Goal: Task Accomplishment & Management: Complete application form

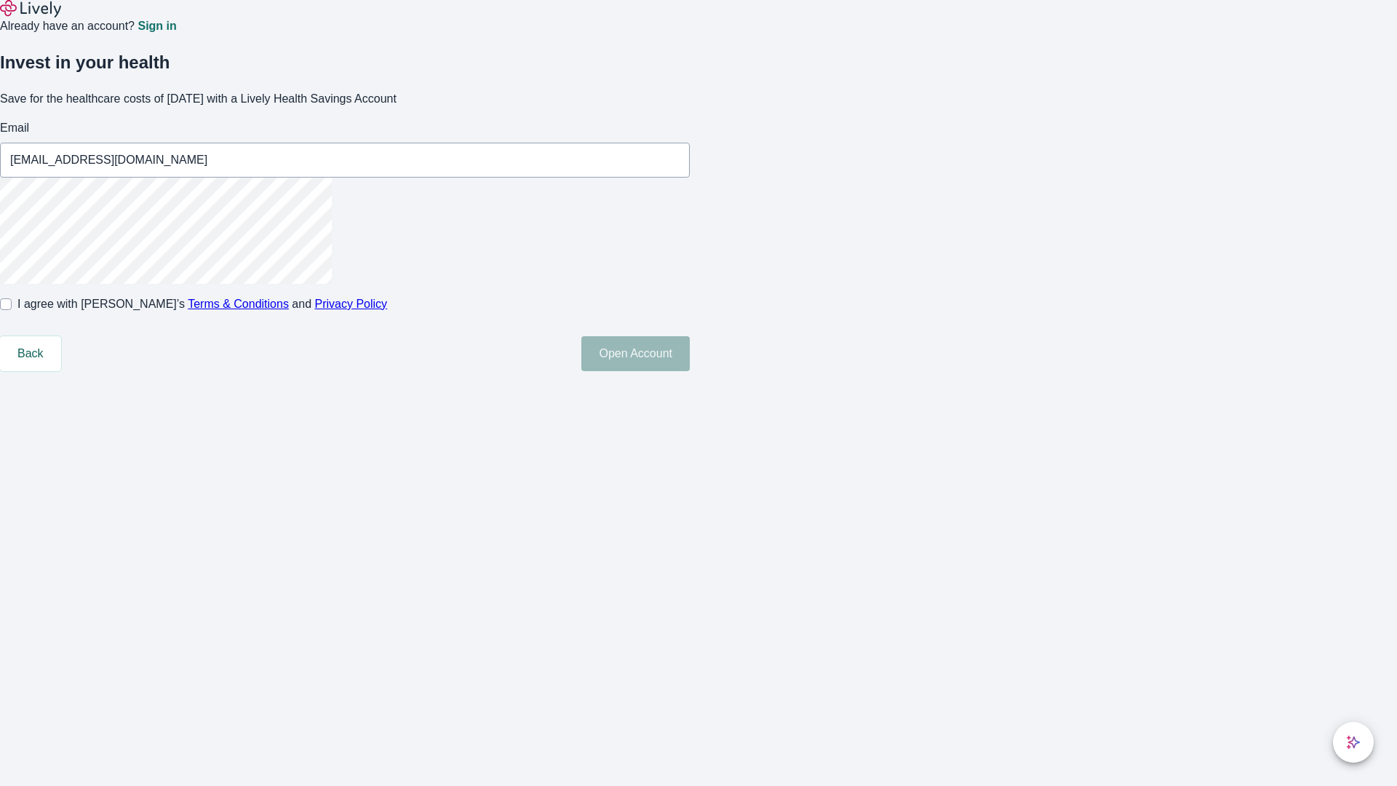
click at [12, 310] on input "I agree with Lively’s Terms & Conditions and Privacy Policy" at bounding box center [6, 304] width 12 height 12
checkbox input "true"
click at [690, 371] on button "Open Account" at bounding box center [635, 353] width 108 height 35
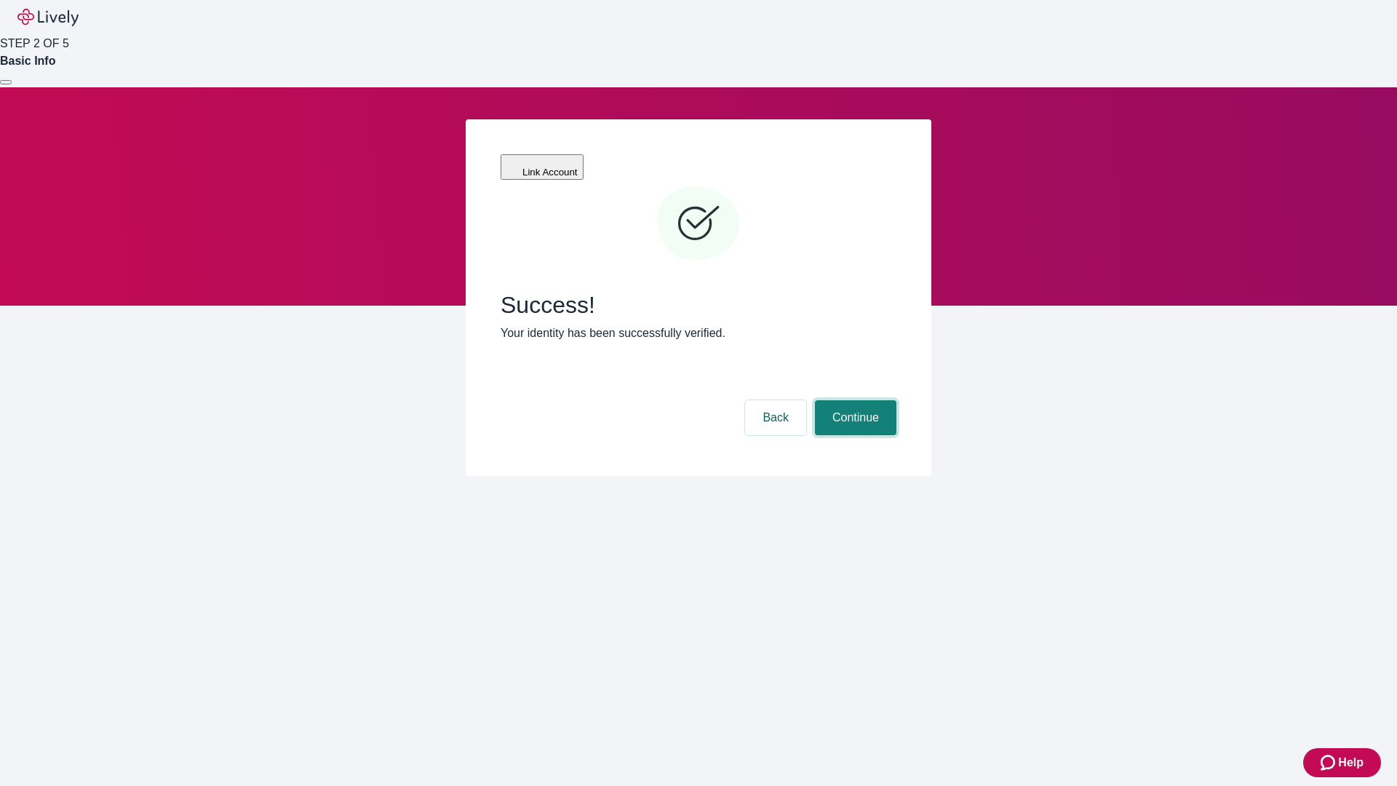
click at [853, 400] on button "Continue" at bounding box center [855, 417] width 81 height 35
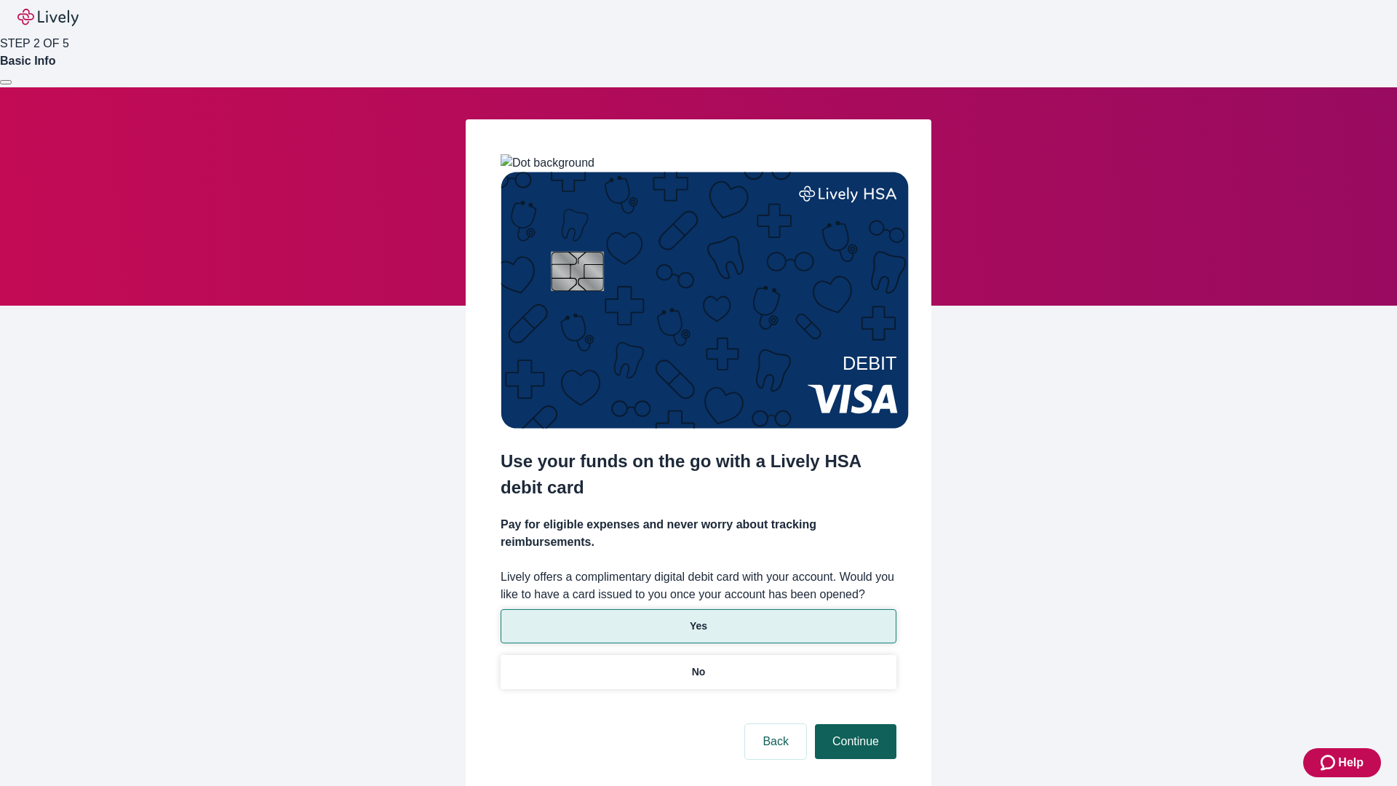
click at [698, 618] on p "Yes" at bounding box center [698, 625] width 17 height 15
click at [853, 724] on button "Continue" at bounding box center [855, 741] width 81 height 35
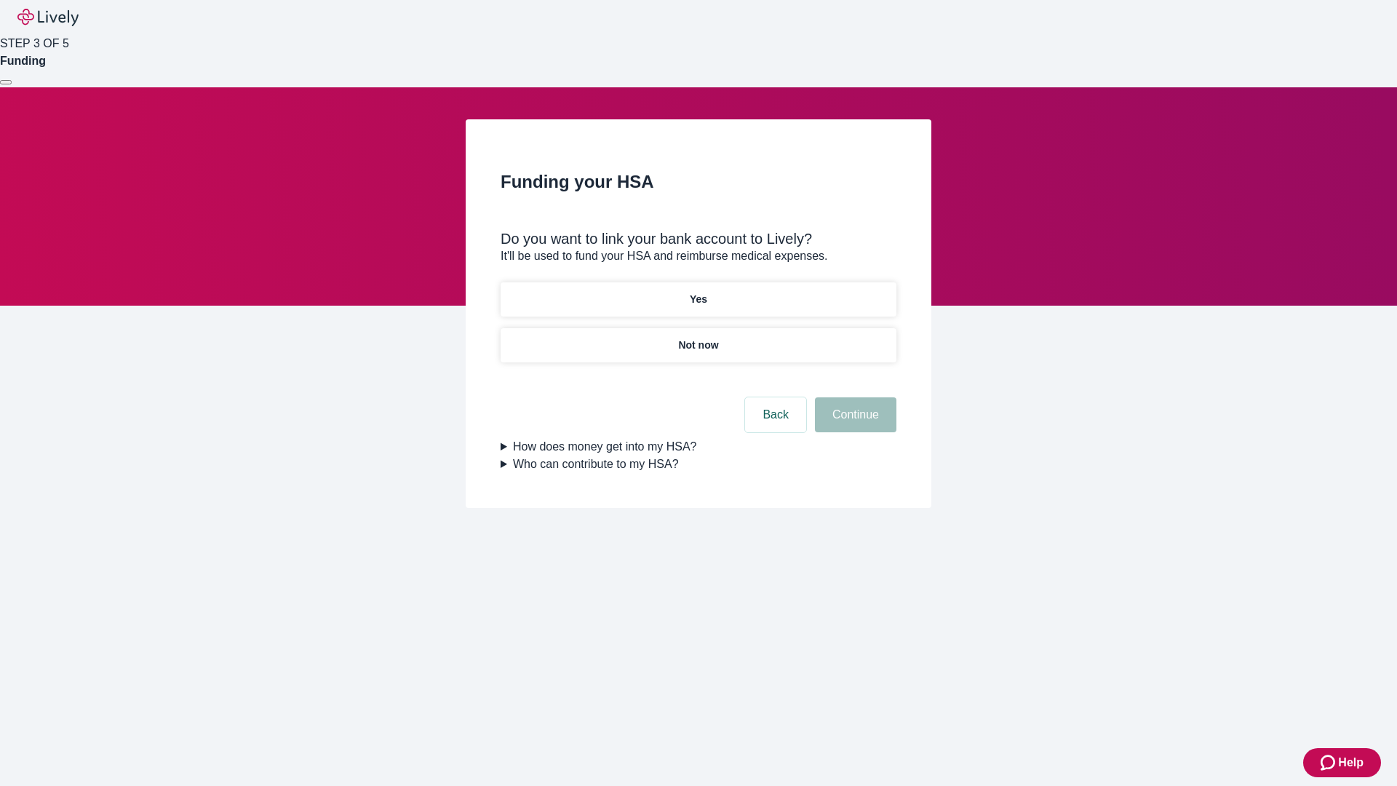
click at [698, 292] on p "Yes" at bounding box center [698, 299] width 17 height 15
click at [853, 397] on button "Continue" at bounding box center [855, 414] width 81 height 35
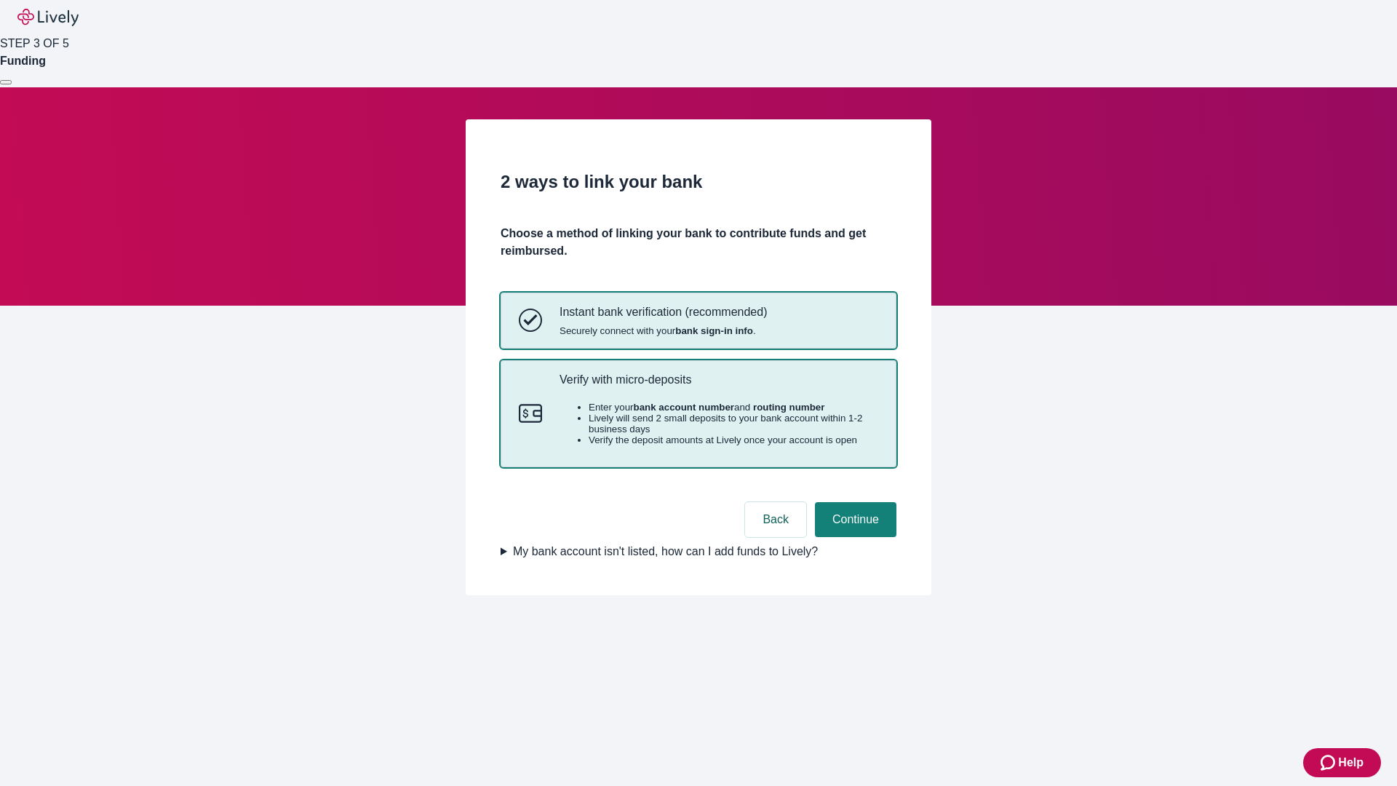
click at [718, 386] on p "Verify with micro-deposits" at bounding box center [718, 379] width 319 height 14
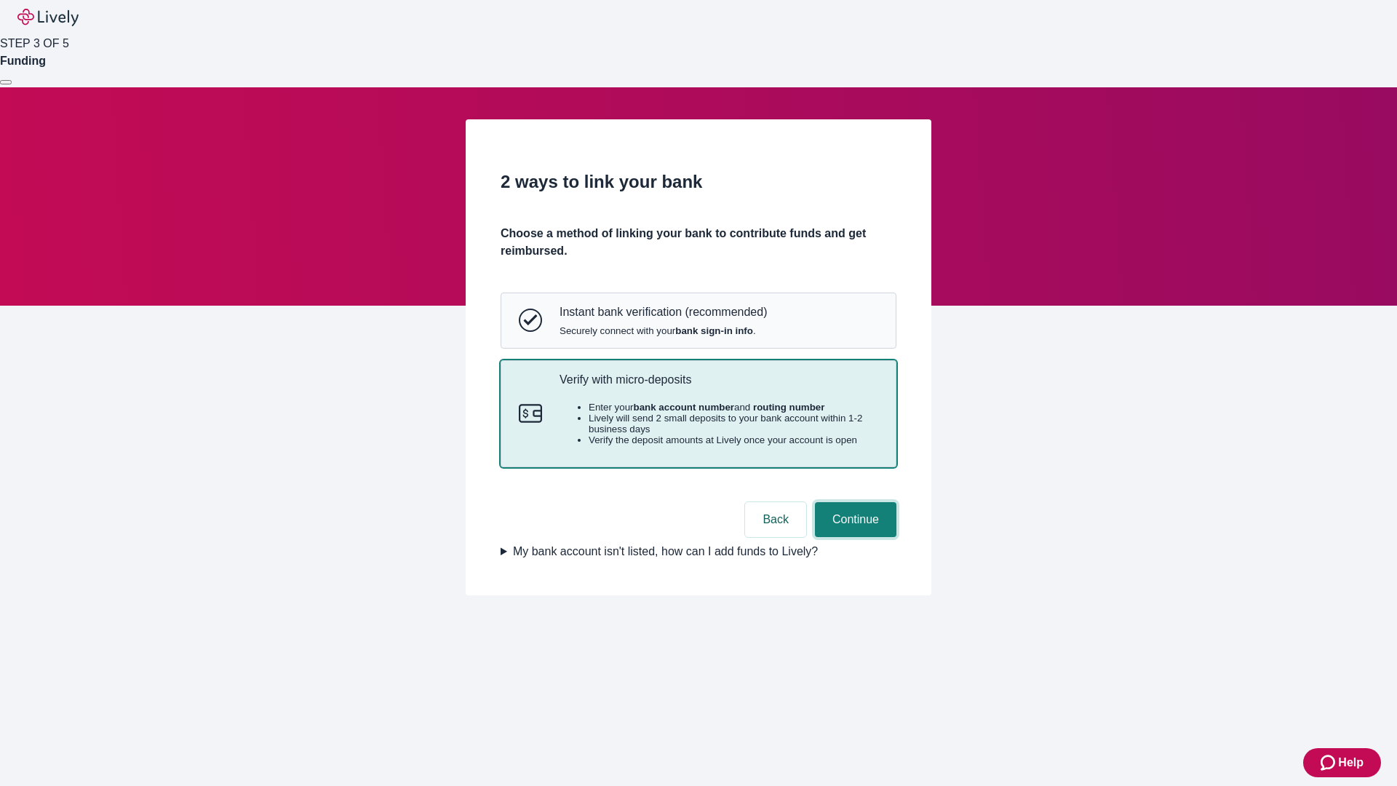
click at [853, 537] on button "Continue" at bounding box center [855, 519] width 81 height 35
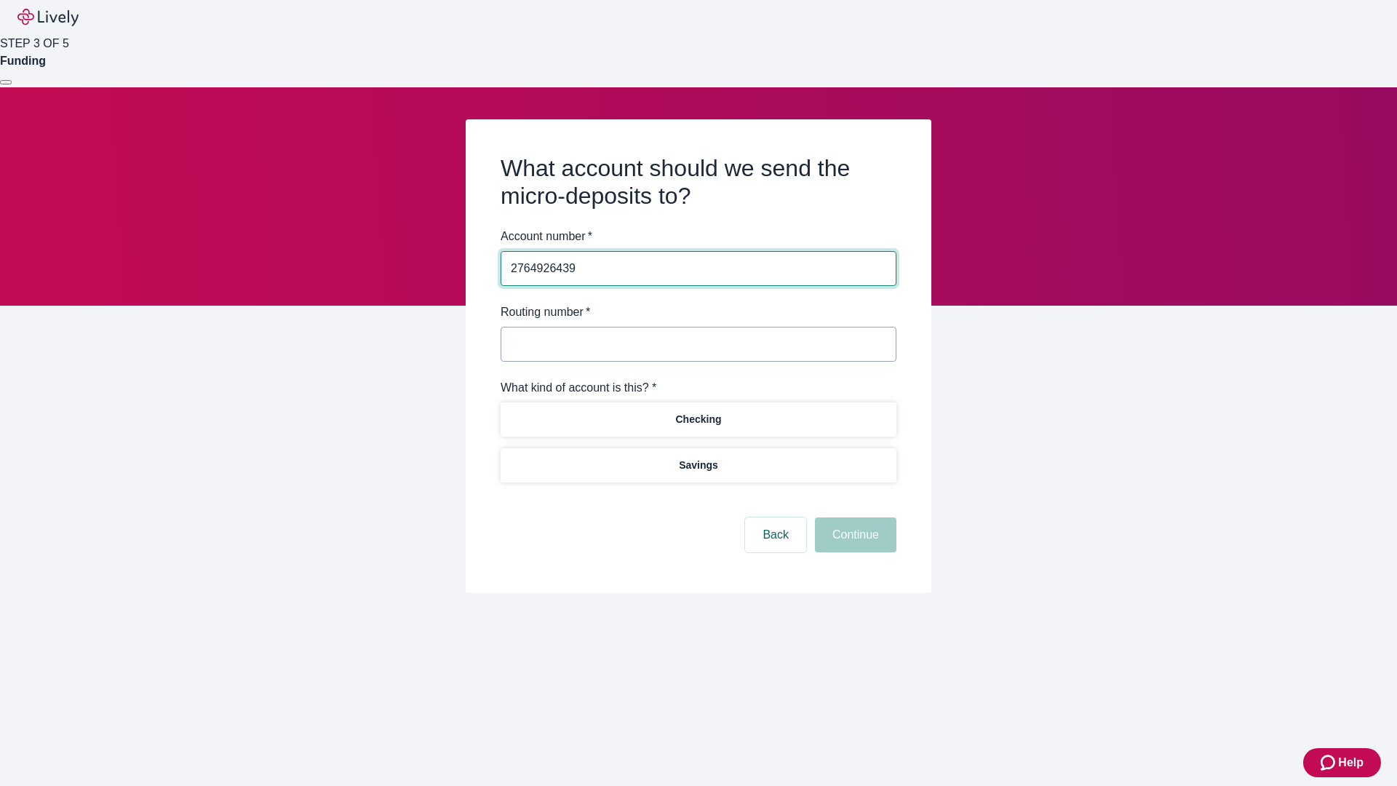
type input "2764926439"
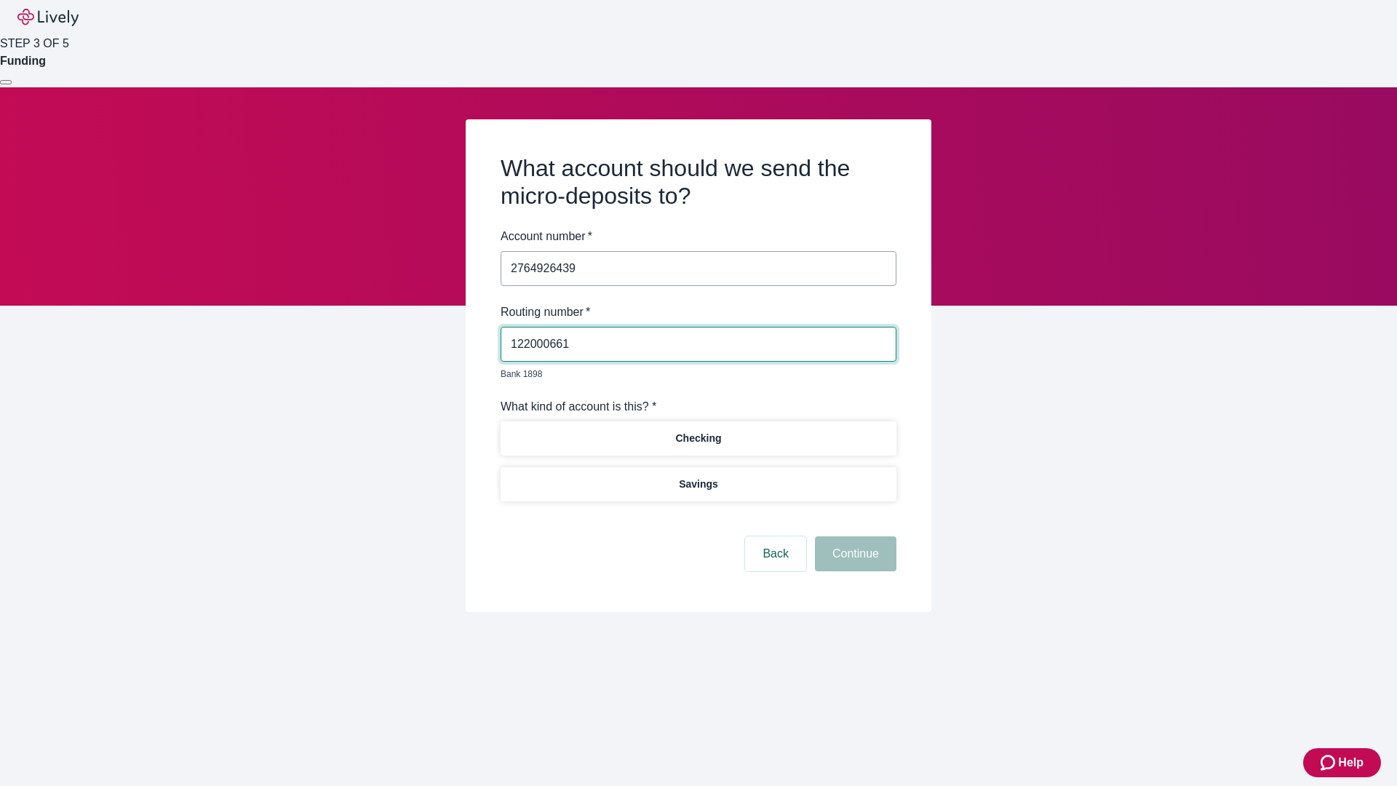
type input "122000661"
click at [698, 431] on p "Checking" at bounding box center [698, 438] width 46 height 15
click at [853, 537] on button "Continue" at bounding box center [855, 553] width 81 height 35
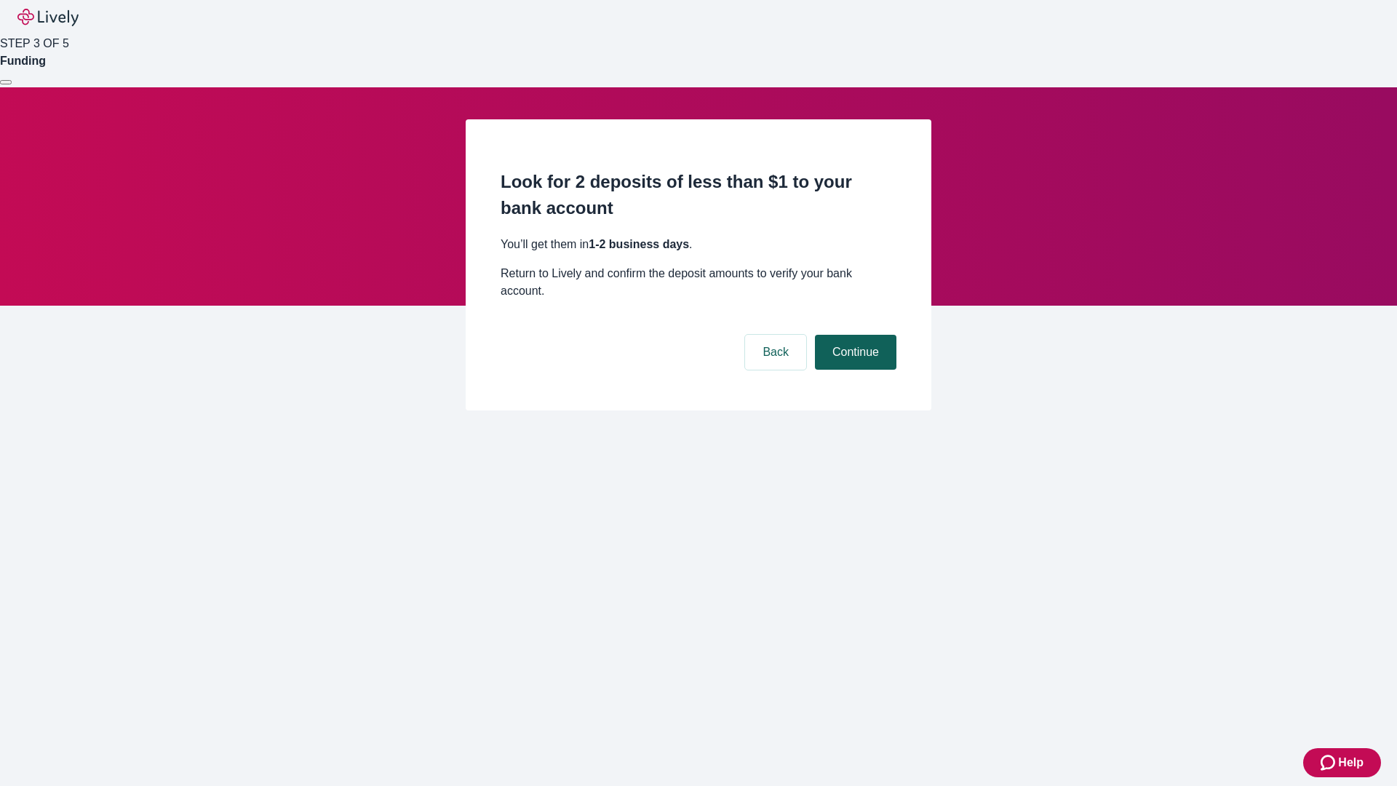
click at [853, 335] on button "Continue" at bounding box center [855, 352] width 81 height 35
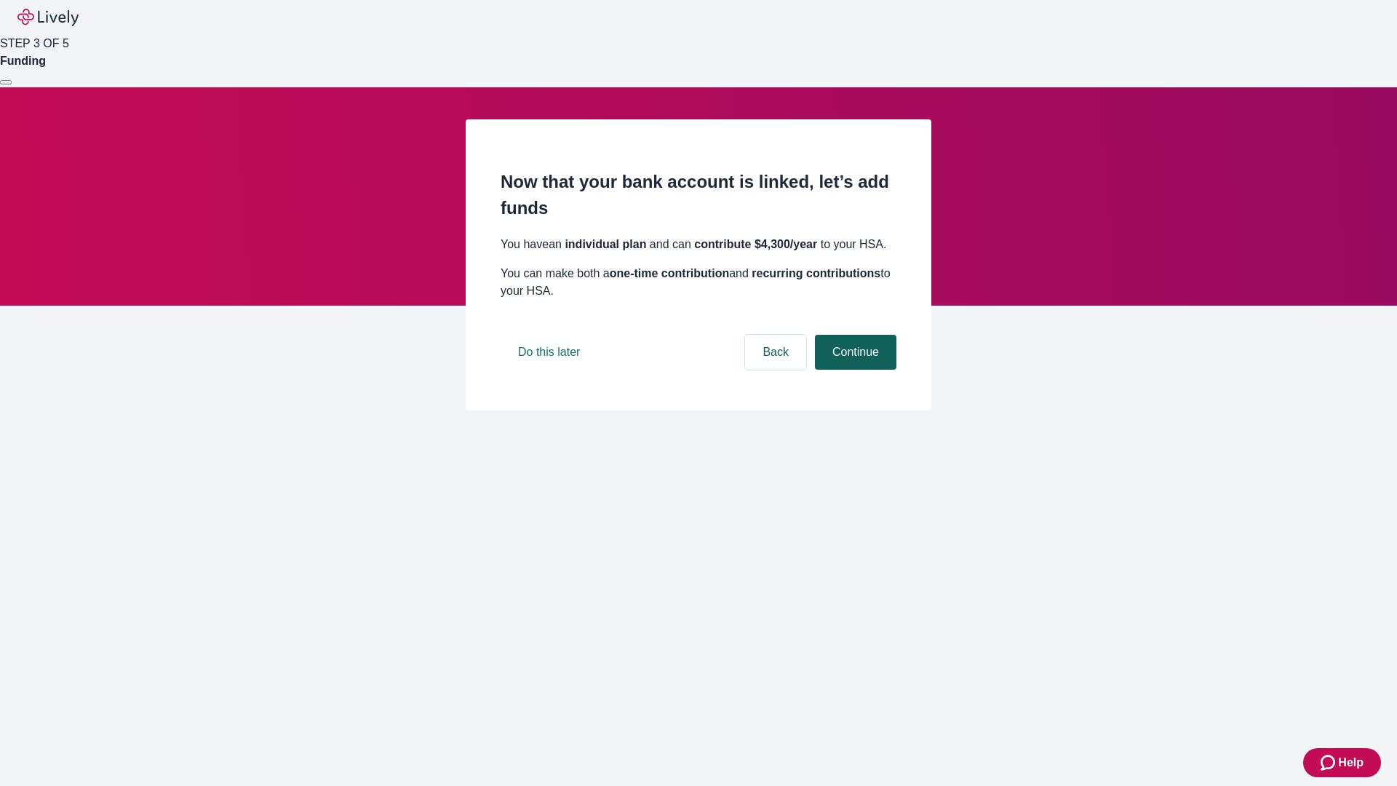
click at [853, 370] on button "Continue" at bounding box center [855, 352] width 81 height 35
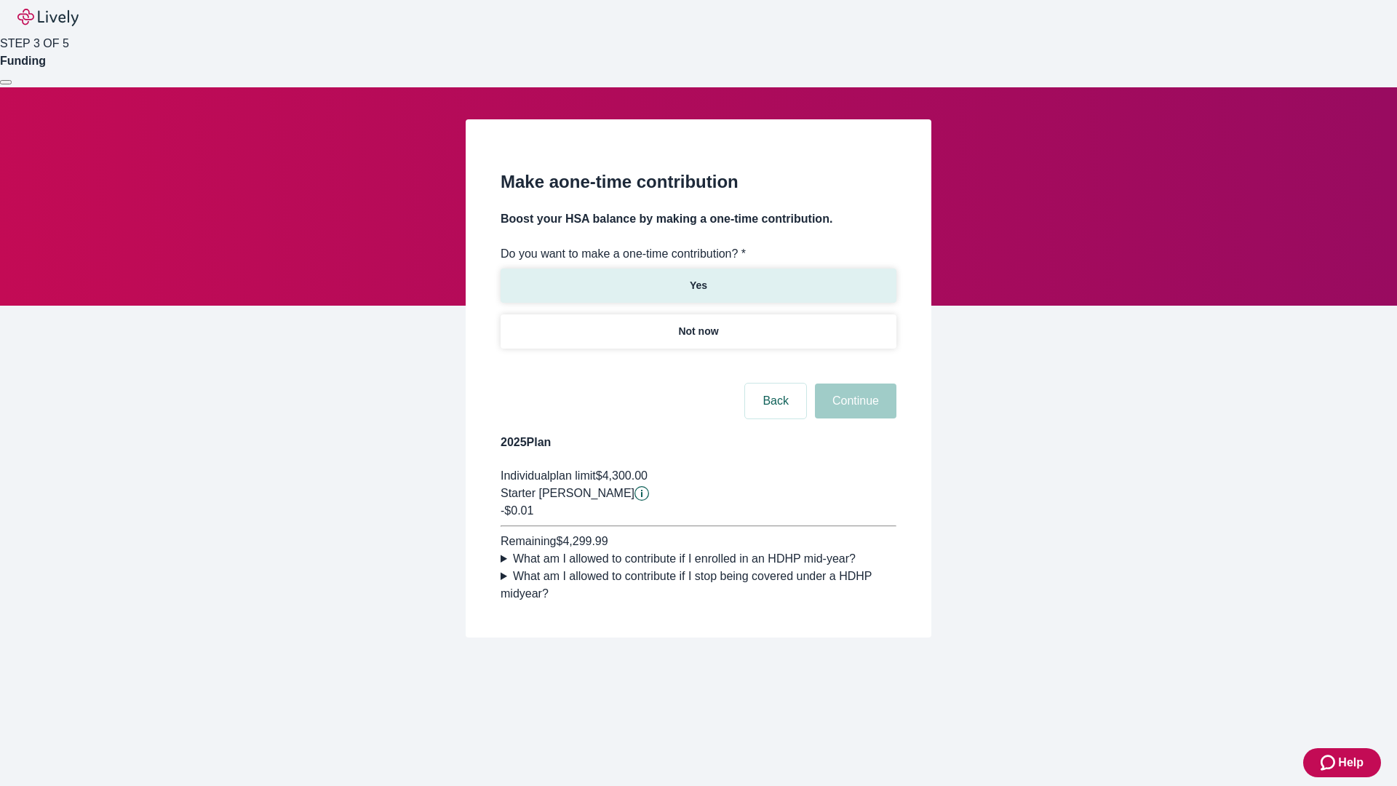
click at [698, 278] on p "Yes" at bounding box center [698, 285] width 17 height 15
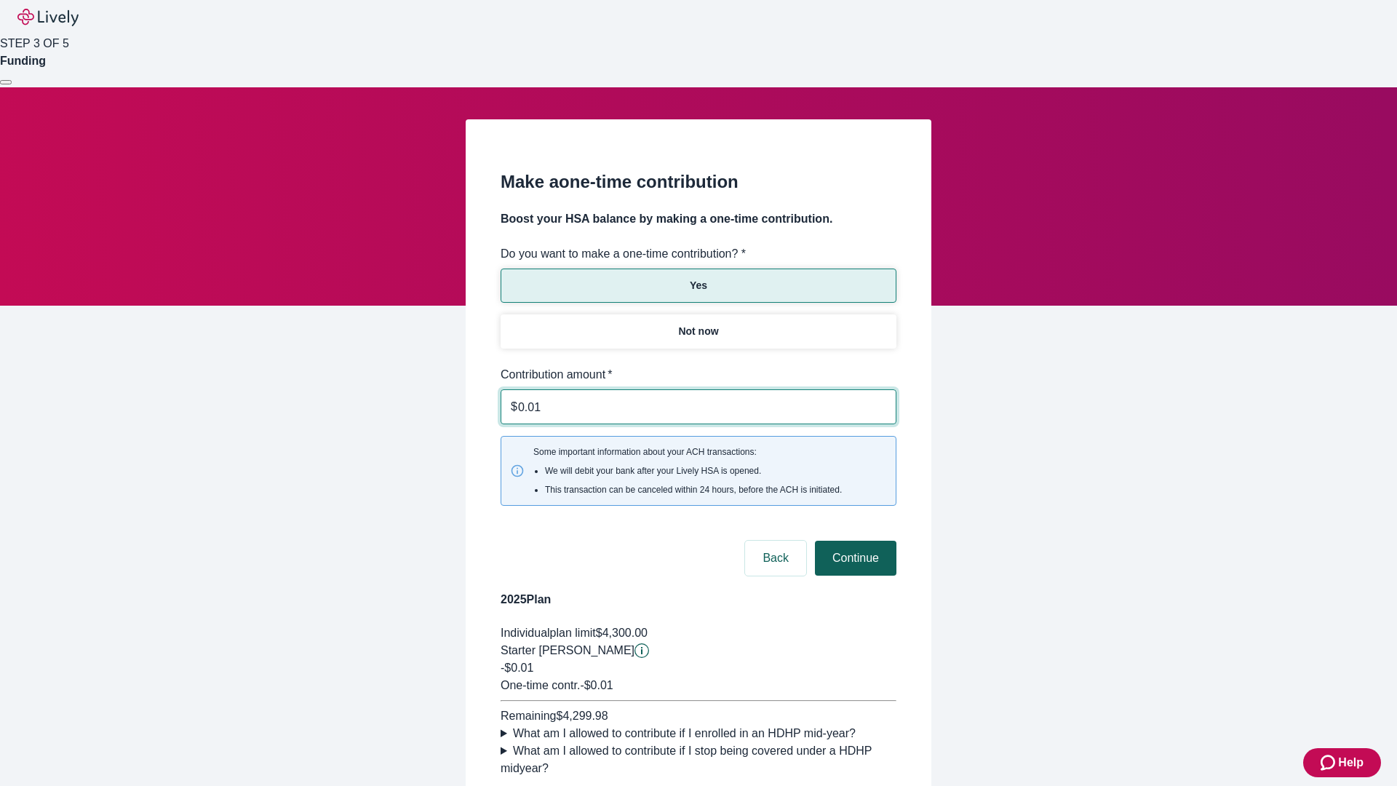
type input "0.01"
click at [853, 540] on button "Continue" at bounding box center [855, 557] width 81 height 35
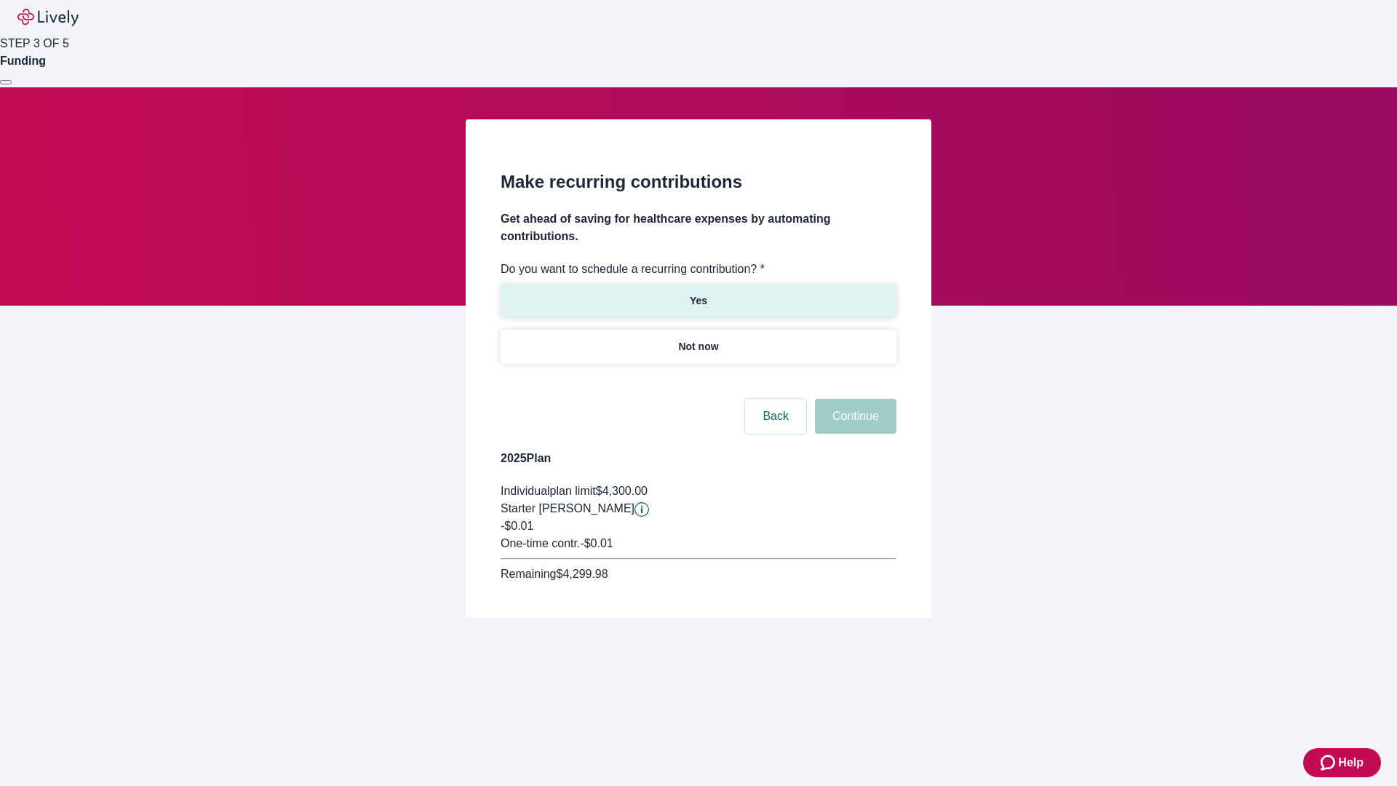
click at [698, 293] on p "Yes" at bounding box center [698, 300] width 17 height 15
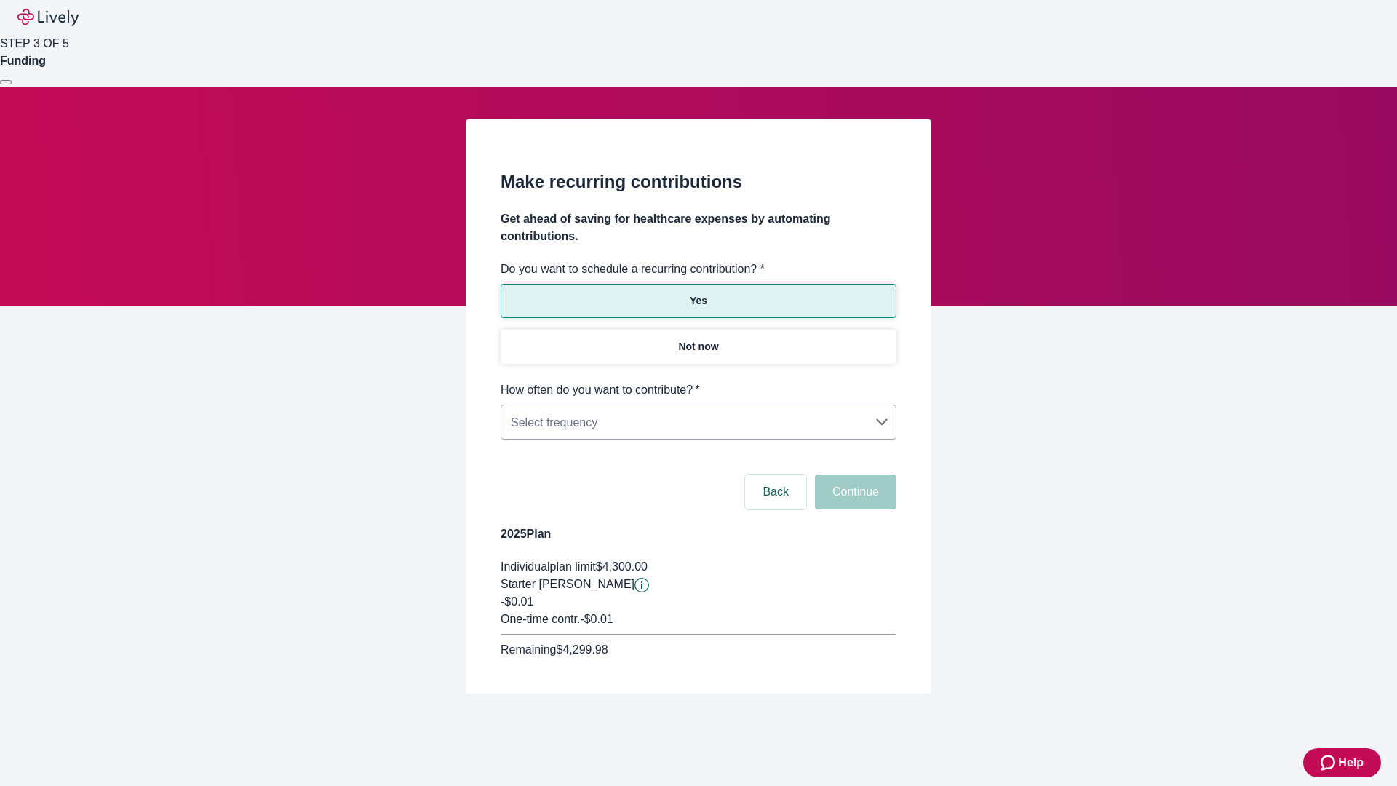
click at [698, 381] on body "Help STEP 3 OF 5 Funding Make recurring contributions Get ahead of saving for h…" at bounding box center [698, 381] width 1397 height 763
type input "Monthly"
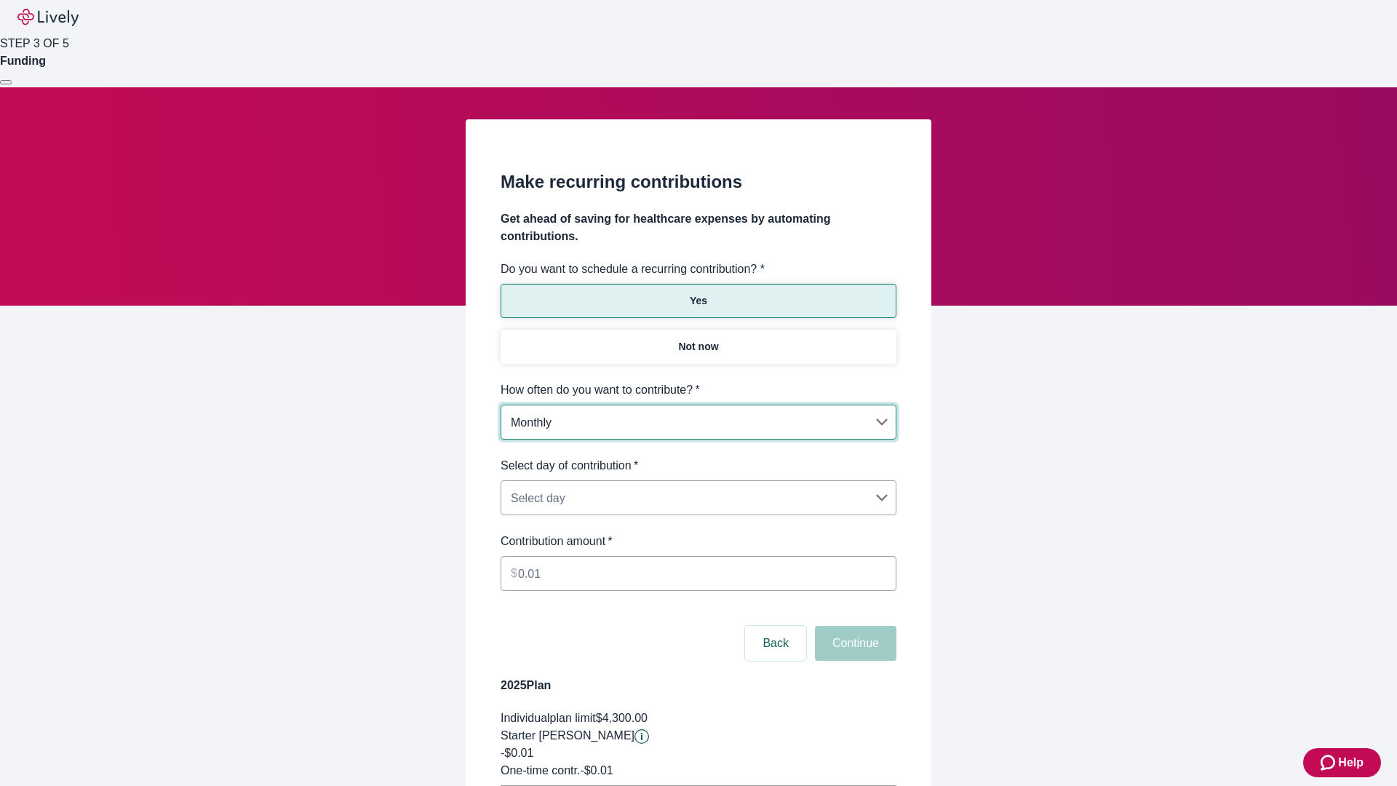
click at [698, 457] on body "Help STEP 3 OF 5 Funding Make recurring contributions Get ahead of saving for h…" at bounding box center [698, 457] width 1397 height 914
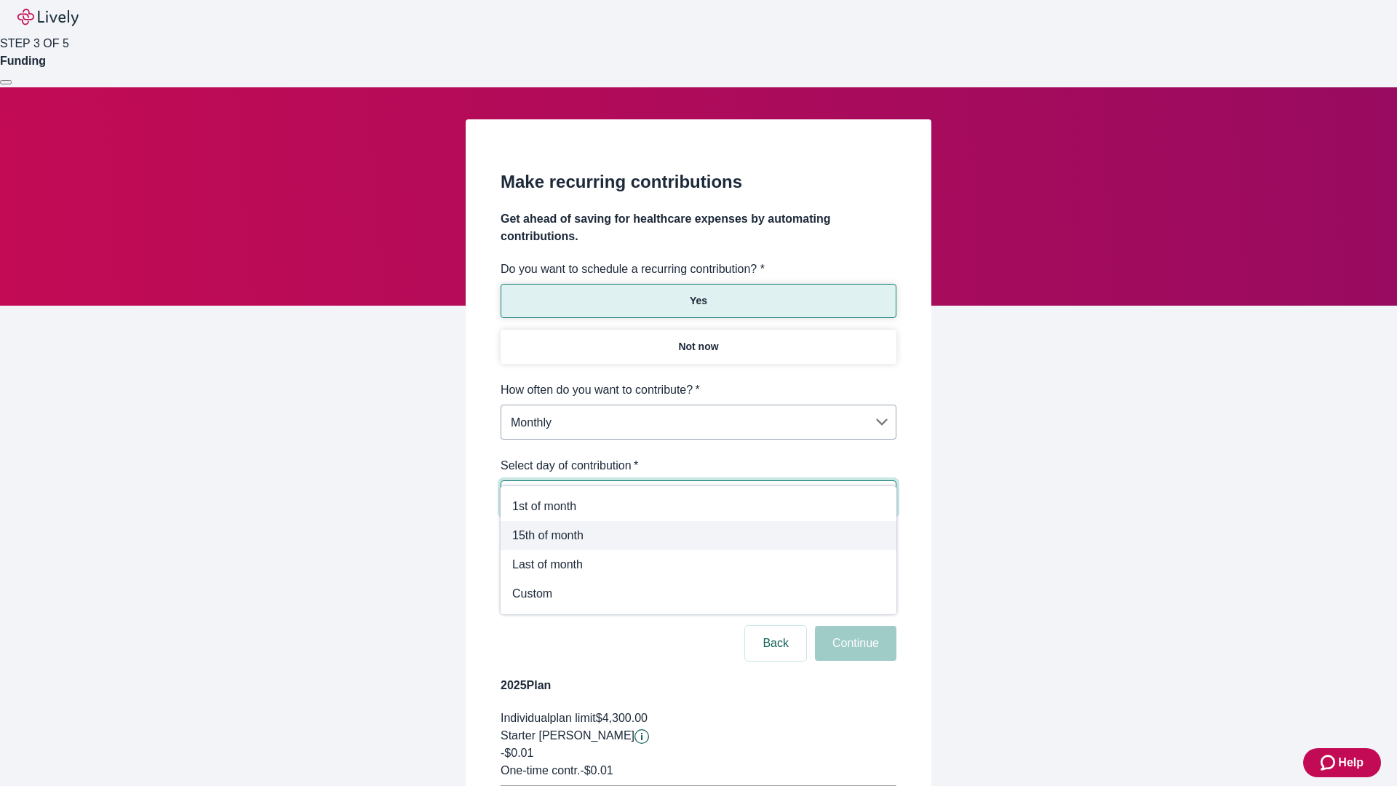
click at [698, 535] on span "15th of month" at bounding box center [698, 535] width 372 height 17
type input "Monthly15th"
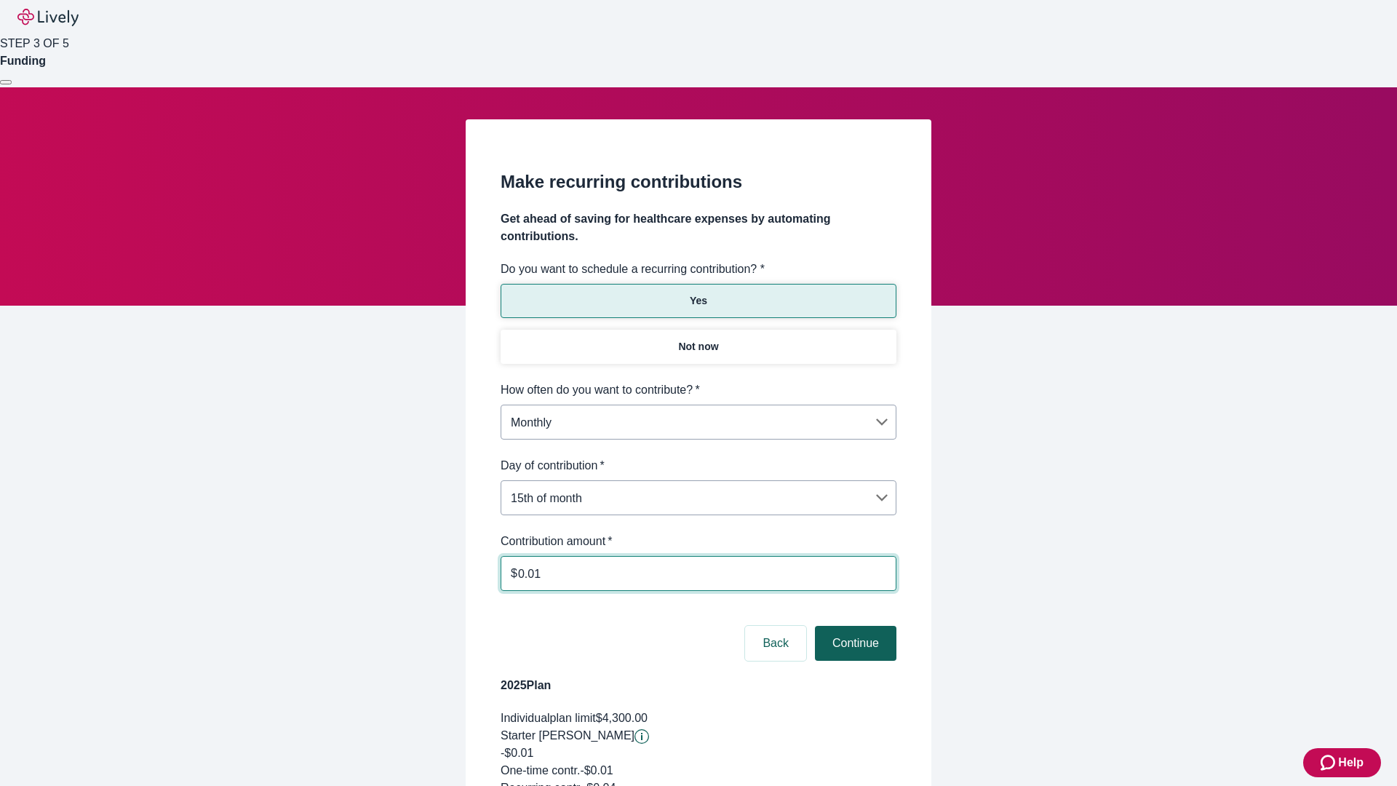
click at [853, 626] on button "Continue" at bounding box center [855, 643] width 81 height 35
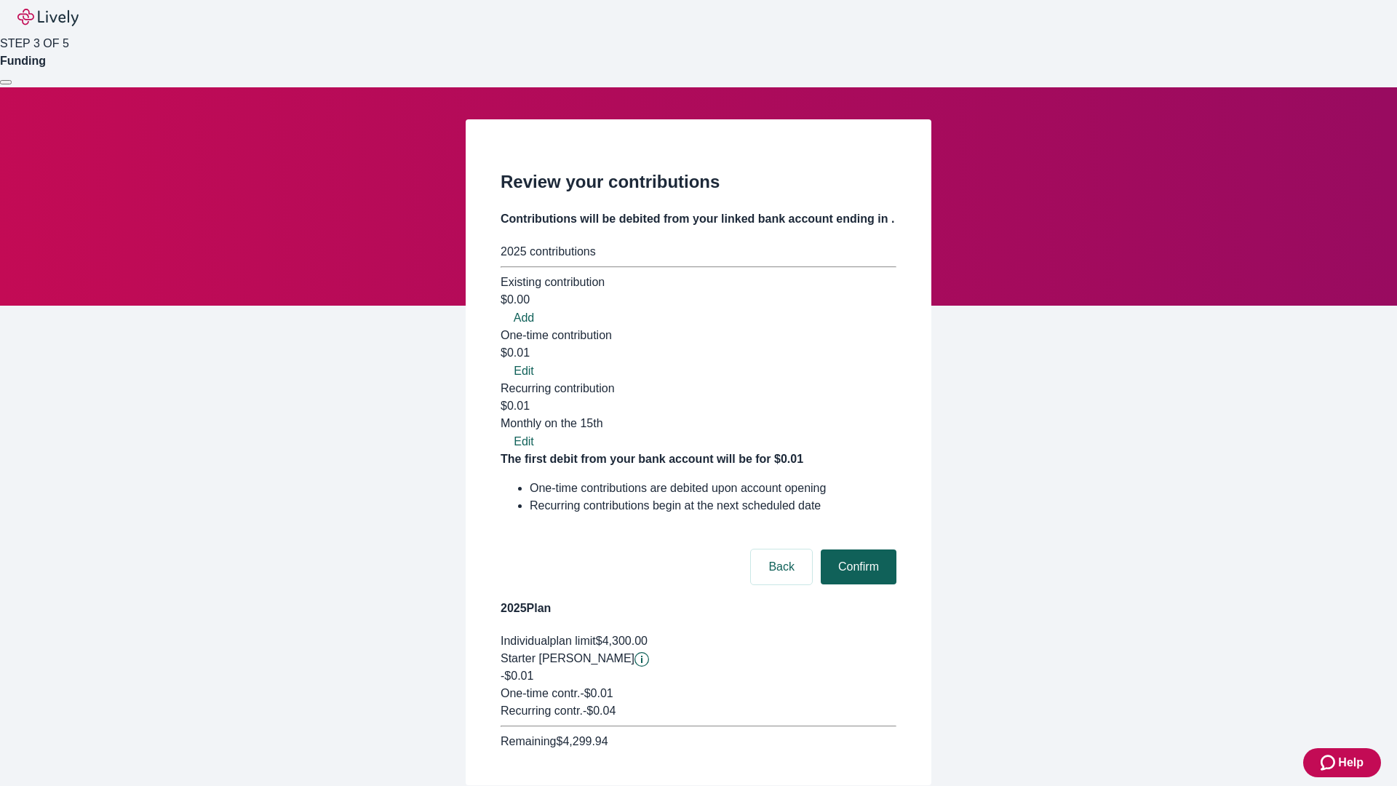
click at [856, 549] on button "Confirm" at bounding box center [859, 566] width 76 height 35
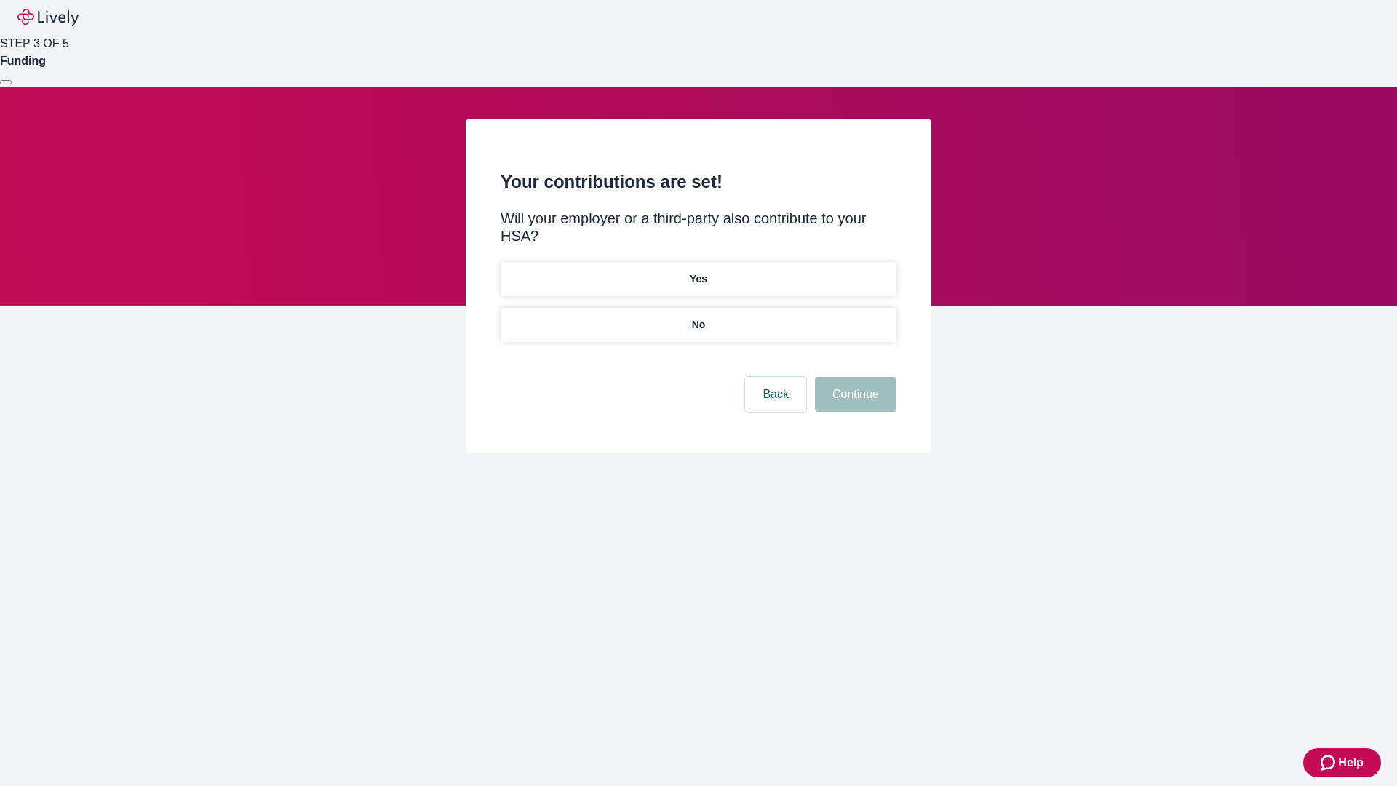
click at [698, 271] on p "Yes" at bounding box center [698, 278] width 17 height 15
click at [853, 377] on button "Continue" at bounding box center [855, 394] width 81 height 35
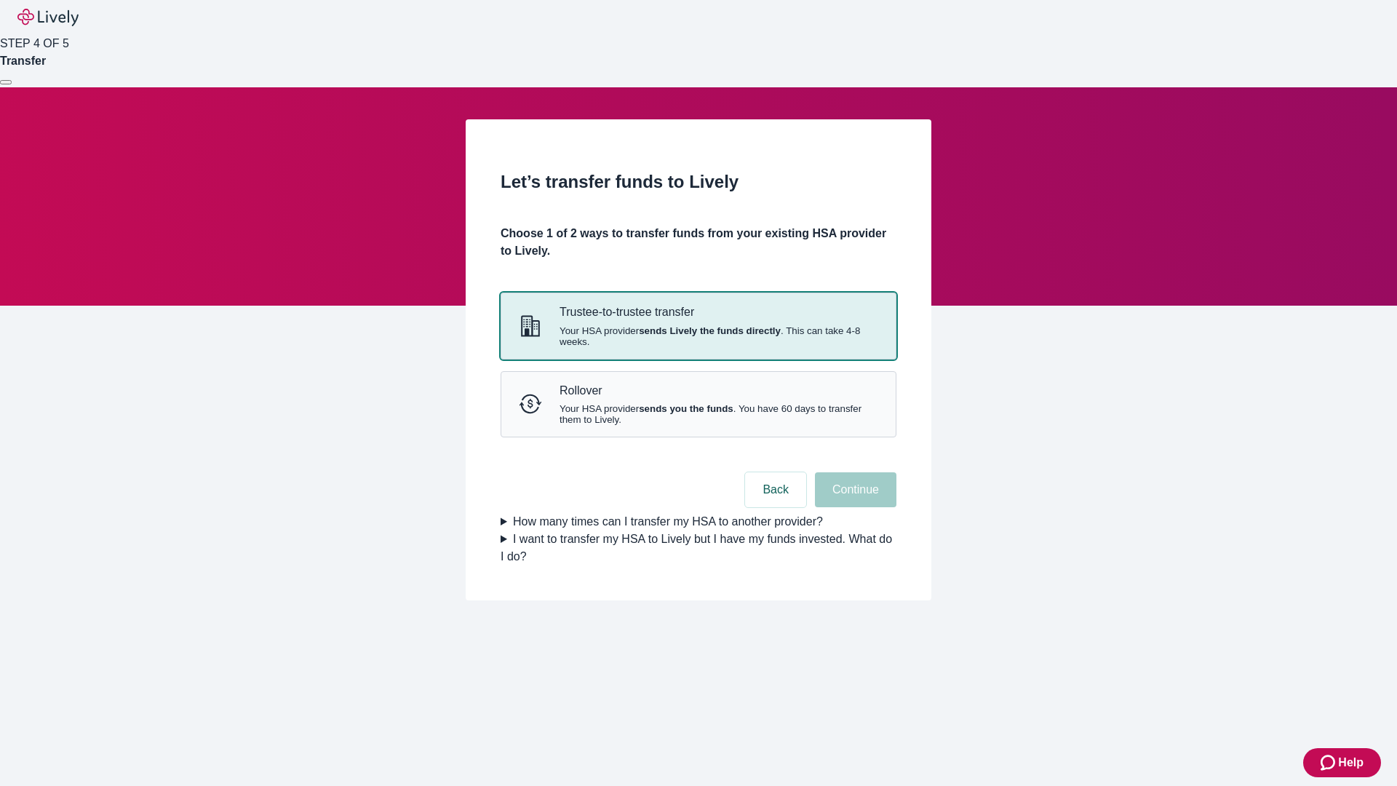
click at [698, 336] on strong "sends Lively the funds directly" at bounding box center [710, 330] width 142 height 11
click at [853, 507] on button "Continue" at bounding box center [855, 489] width 81 height 35
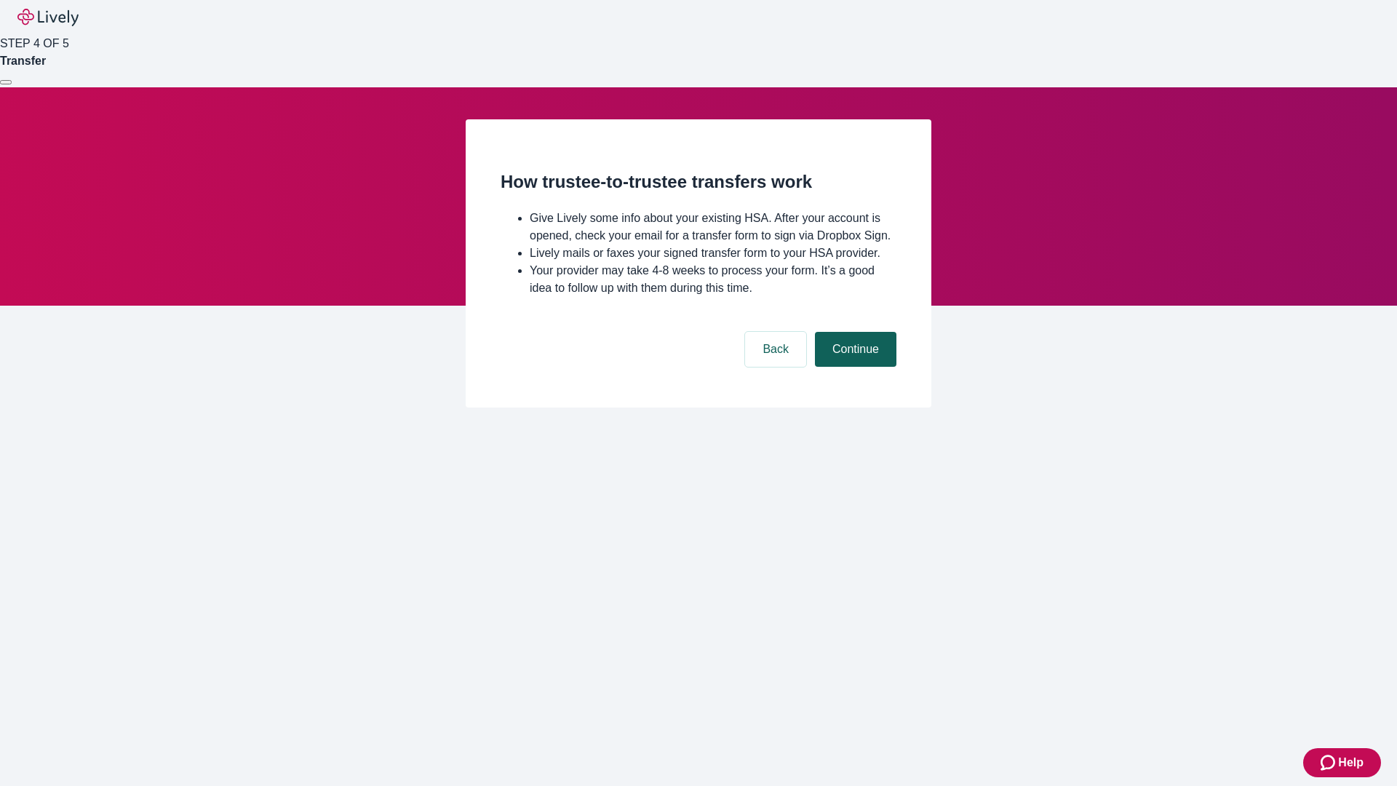
click at [853, 367] on button "Continue" at bounding box center [855, 349] width 81 height 35
